Goal: Information Seeking & Learning: Learn about a topic

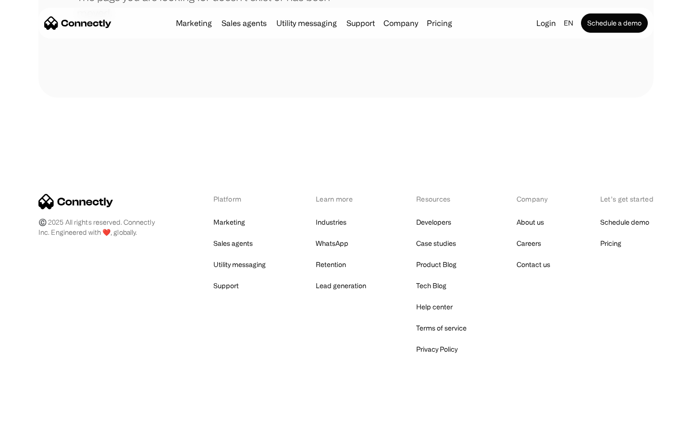
scroll to position [175, 0]
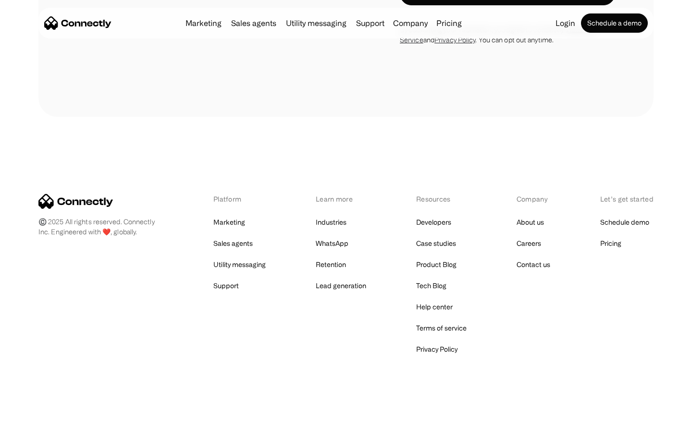
scroll to position [1020, 0]
